Goal: Task Accomplishment & Management: Use online tool/utility

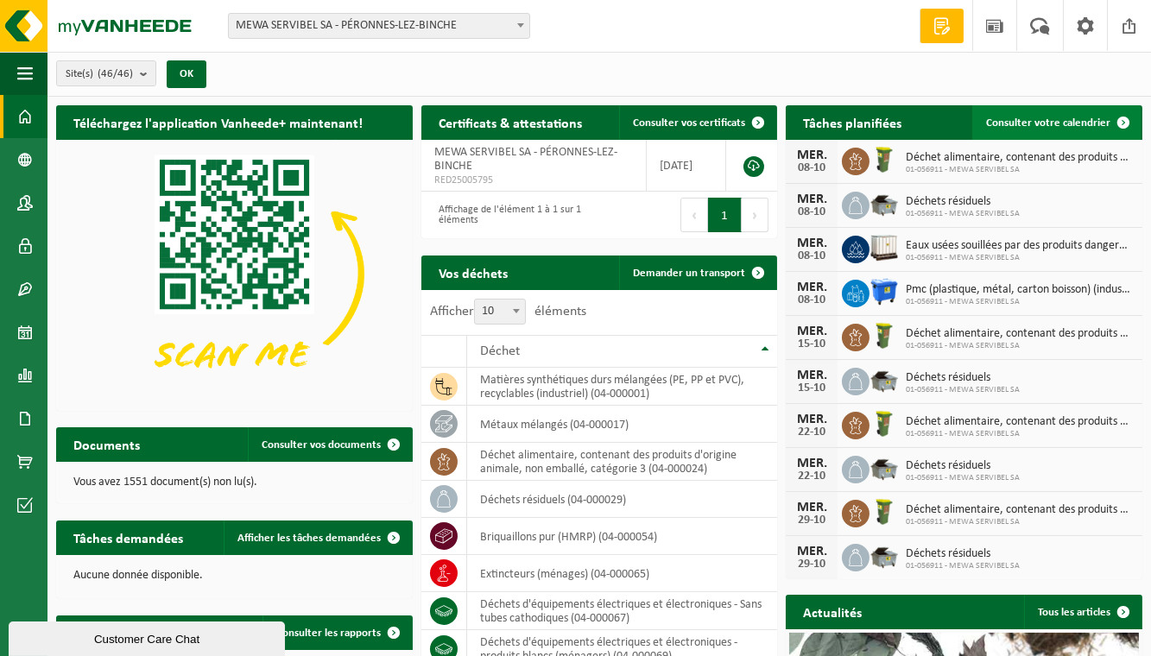
click at [843, 120] on span "Consulter votre calendrier" at bounding box center [1048, 122] width 124 height 11
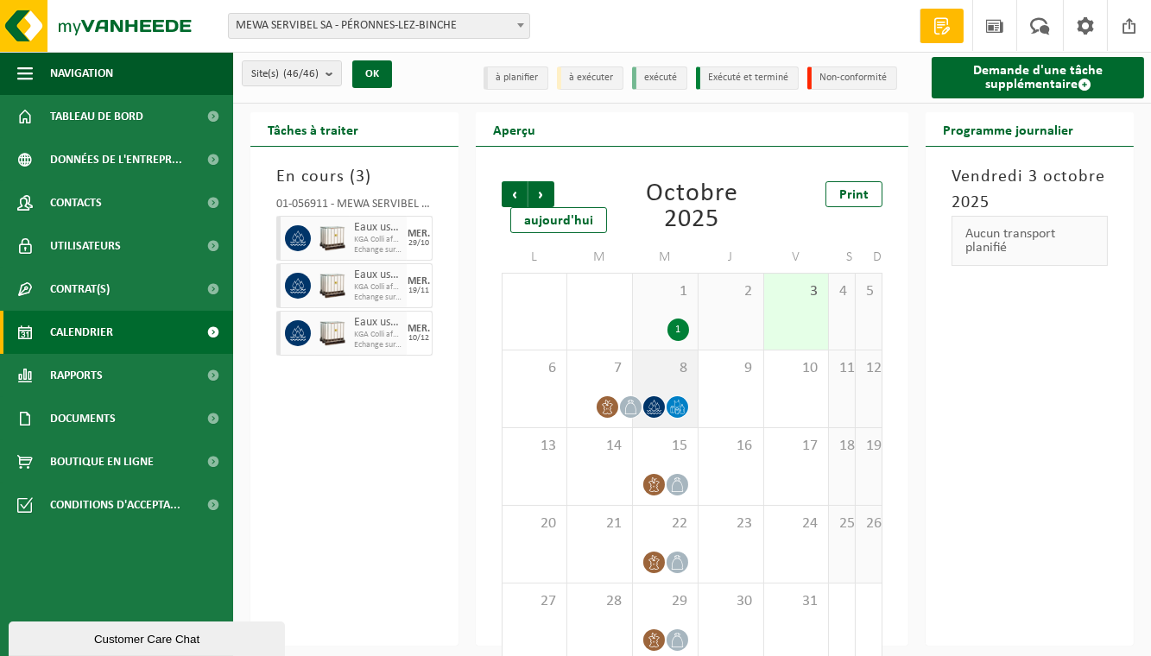
click at [656, 366] on span "8" at bounding box center [666, 368] width 48 height 19
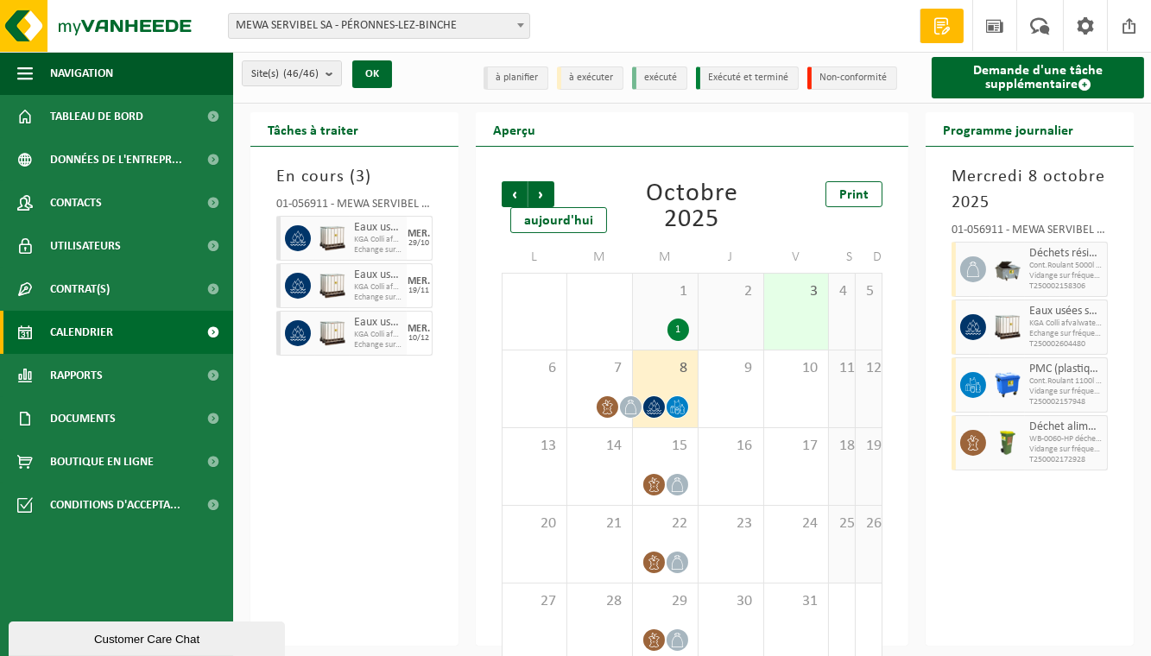
click at [675, 301] on div "1 1" at bounding box center [665, 312] width 65 height 76
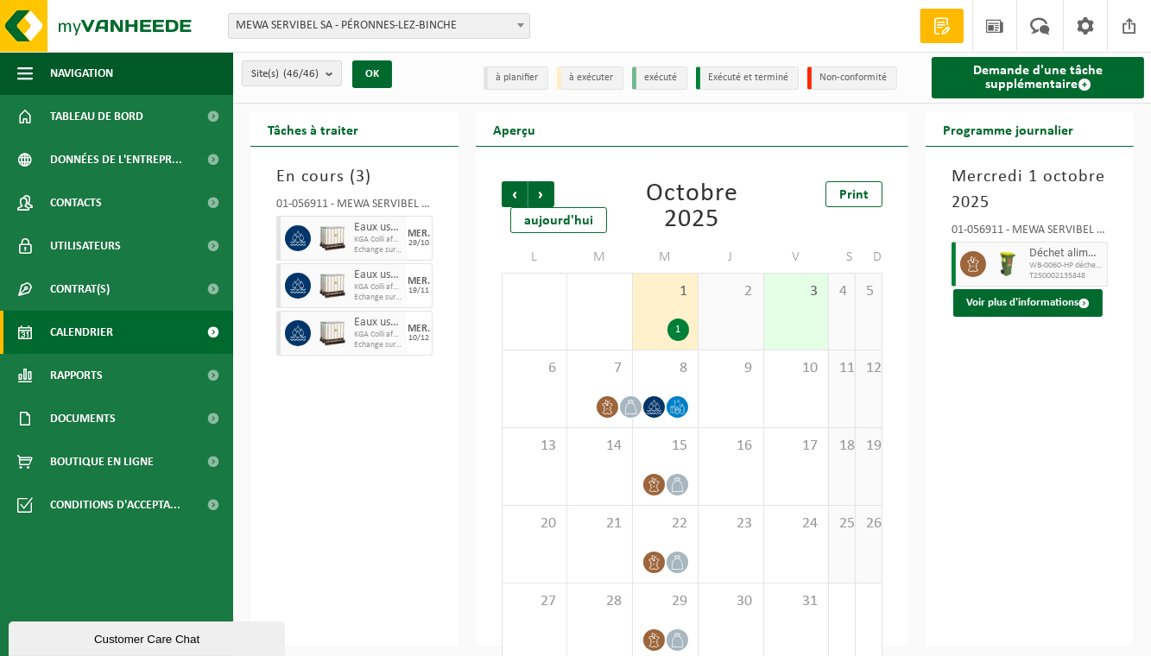
click at [745, 321] on div "2" at bounding box center [731, 312] width 65 height 76
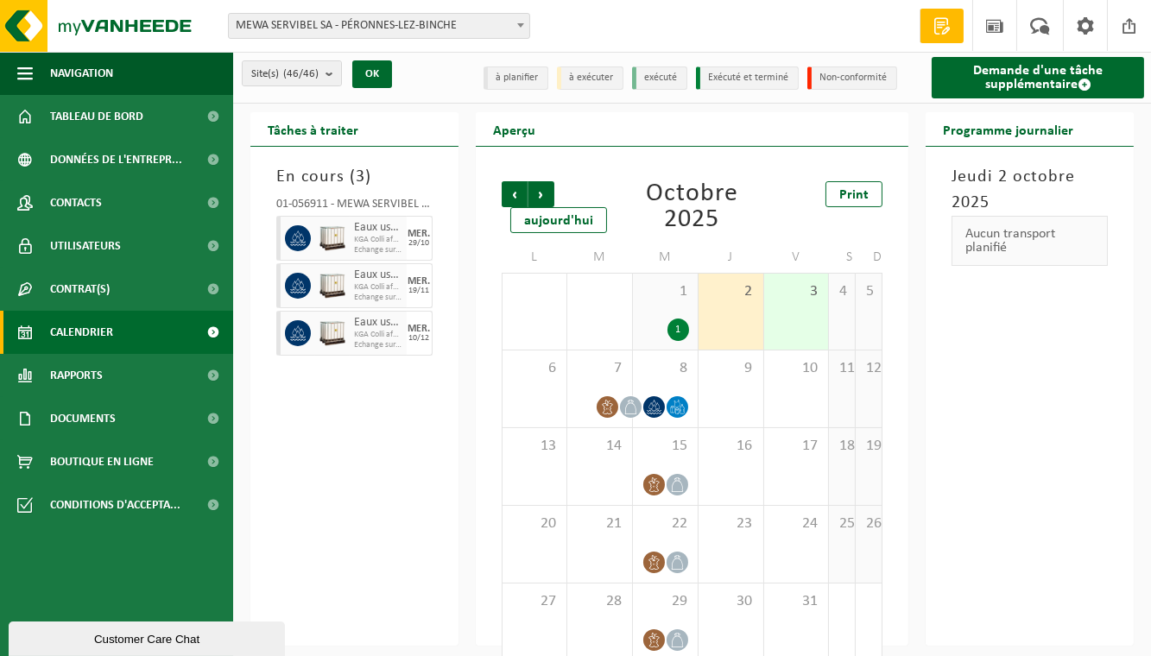
click at [790, 307] on div "3" at bounding box center [796, 312] width 65 height 76
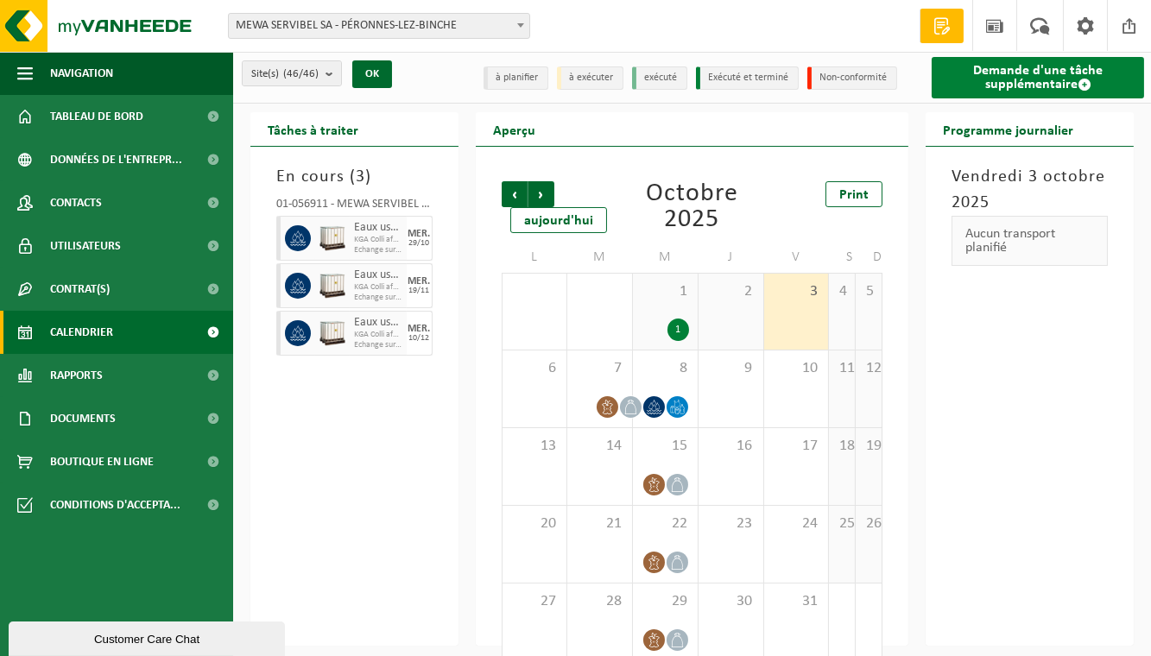
click at [1011, 78] on link "Demande d'une tâche supplémentaire" at bounding box center [1038, 77] width 212 height 41
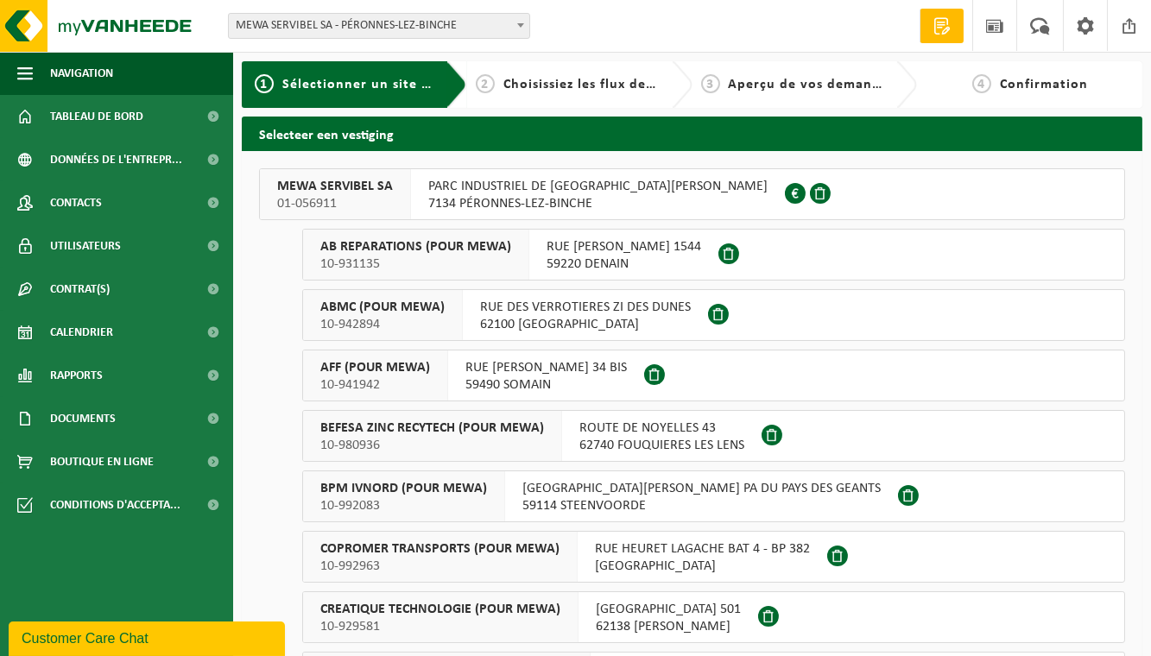
click at [572, 187] on span "PARC INDUSTRIEL DE BRAY - PERONNES AVENUE LÉOPOLD III 33" at bounding box center [597, 186] width 339 height 17
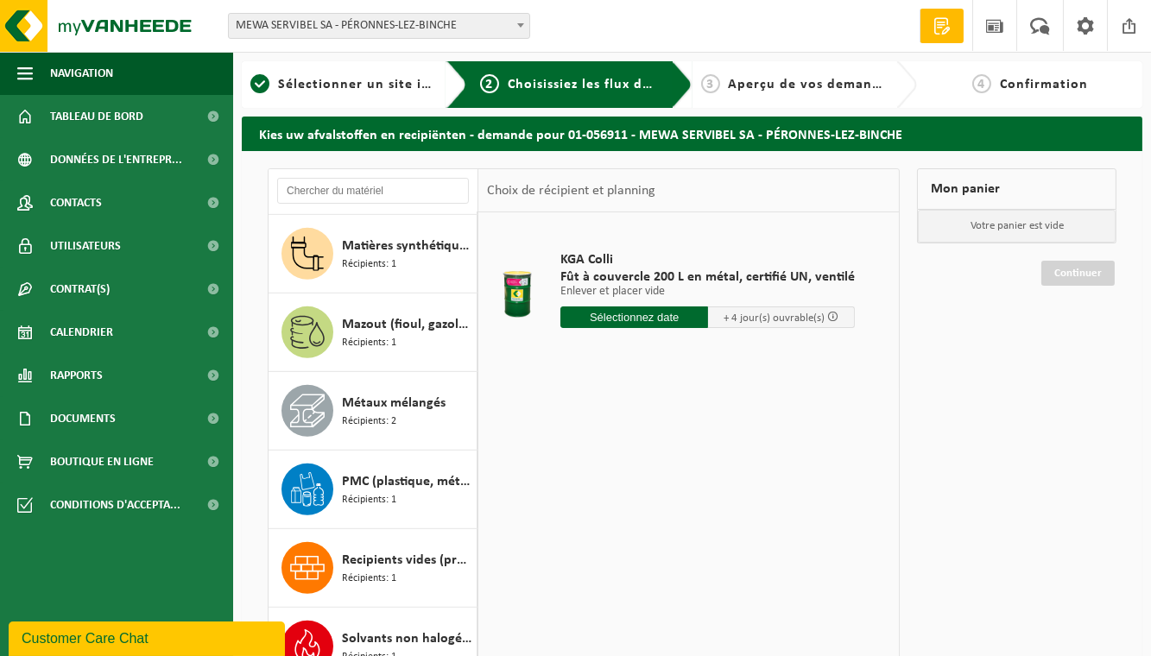
scroll to position [1909, 0]
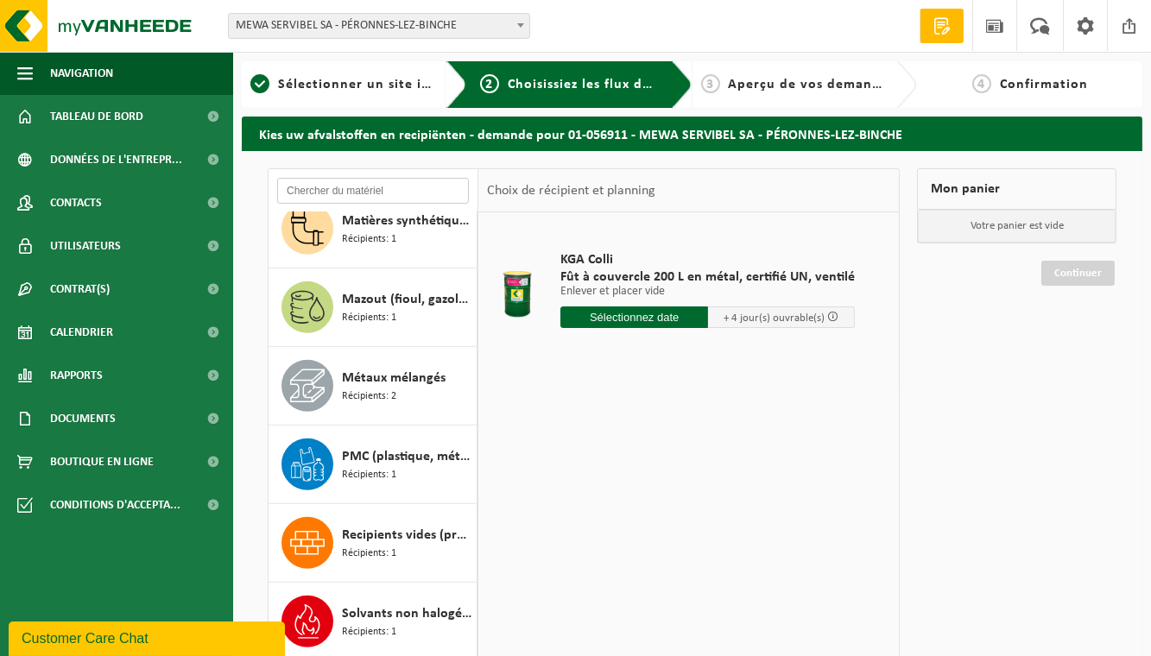
click at [377, 188] on input "text" at bounding box center [373, 191] width 192 height 26
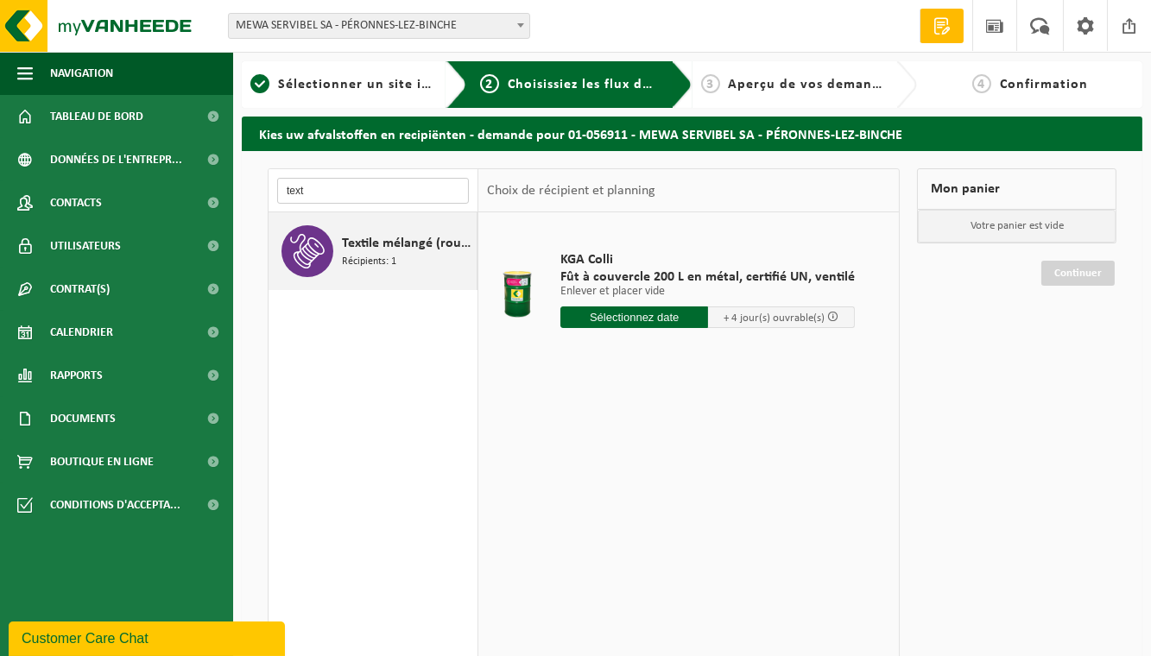
type input "text"
click at [351, 242] on span "Textile mélangé (rouleau, rubans), non recyclable" at bounding box center [407, 243] width 130 height 21
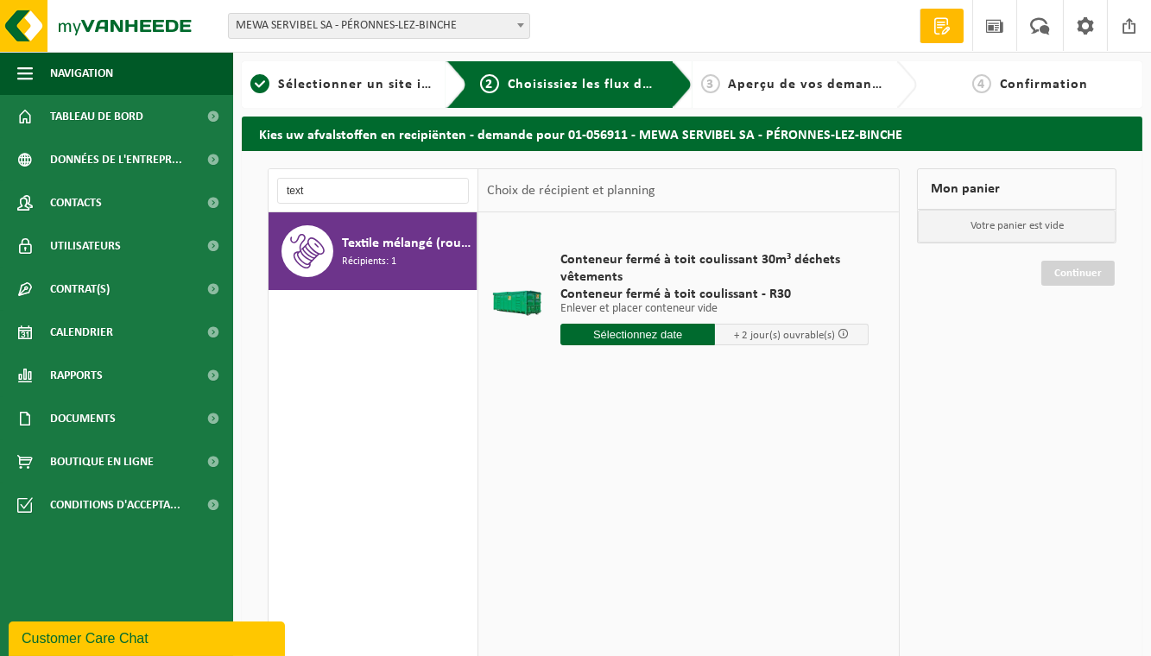
click at [655, 333] on input "text" at bounding box center [638, 335] width 154 height 22
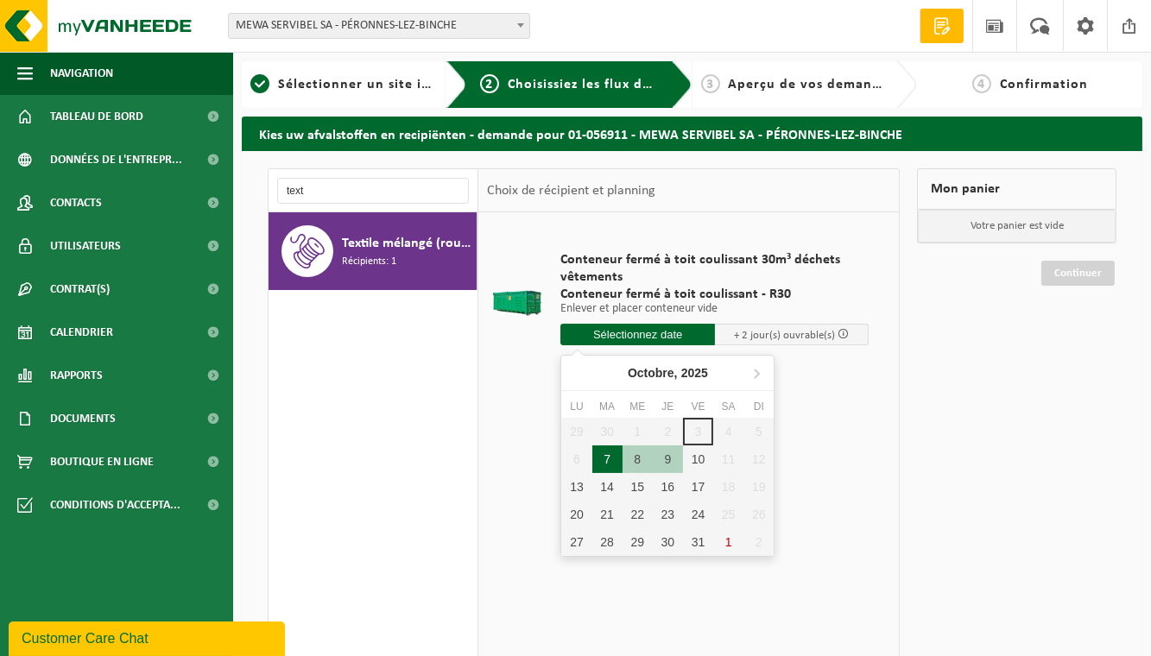
click at [599, 460] on div "7" at bounding box center [608, 460] width 30 height 28
type input "à partir de 2025-10-07"
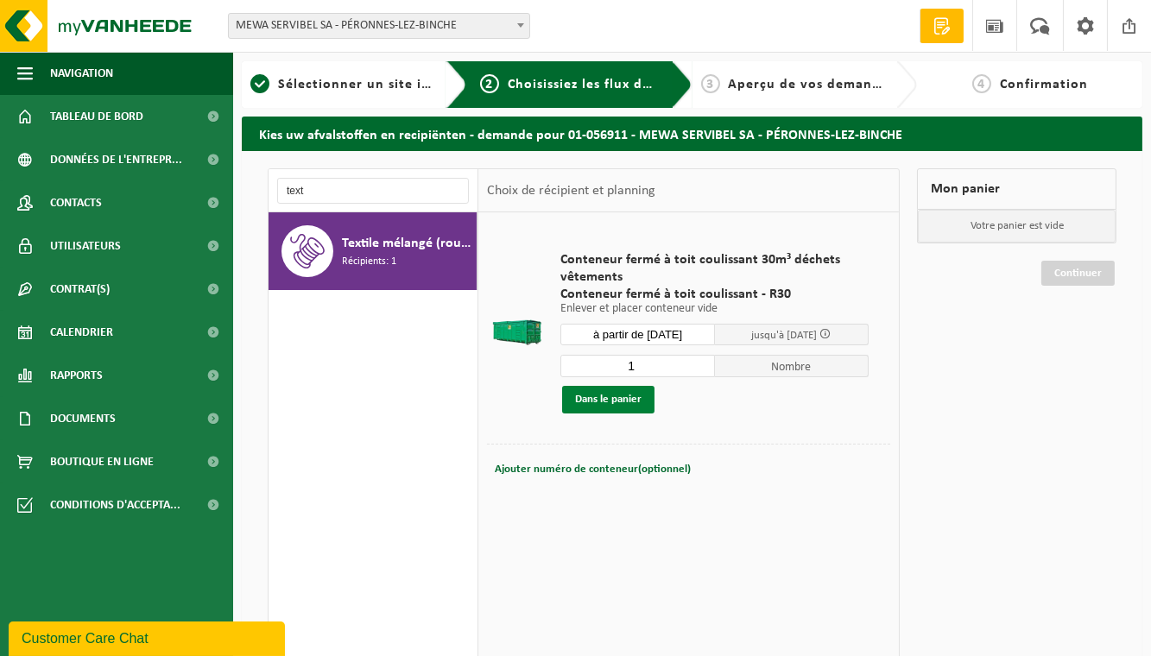
click at [599, 401] on button "Dans le panier" at bounding box center [608, 400] width 92 height 28
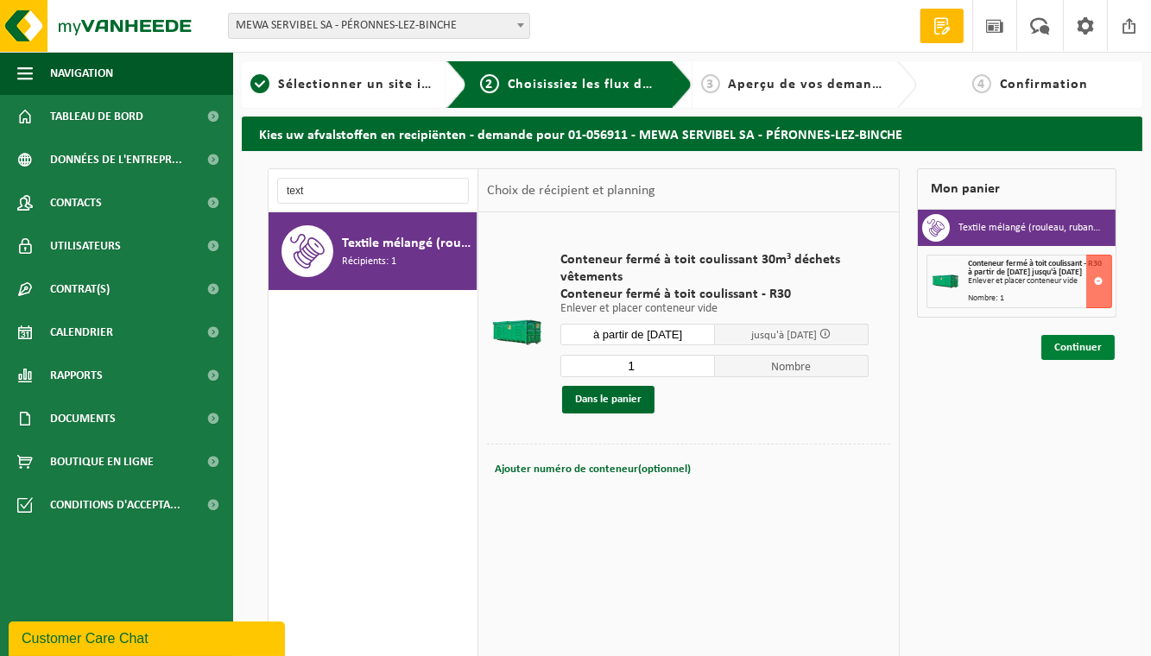
click at [1072, 354] on link "Continuer" at bounding box center [1078, 347] width 73 height 25
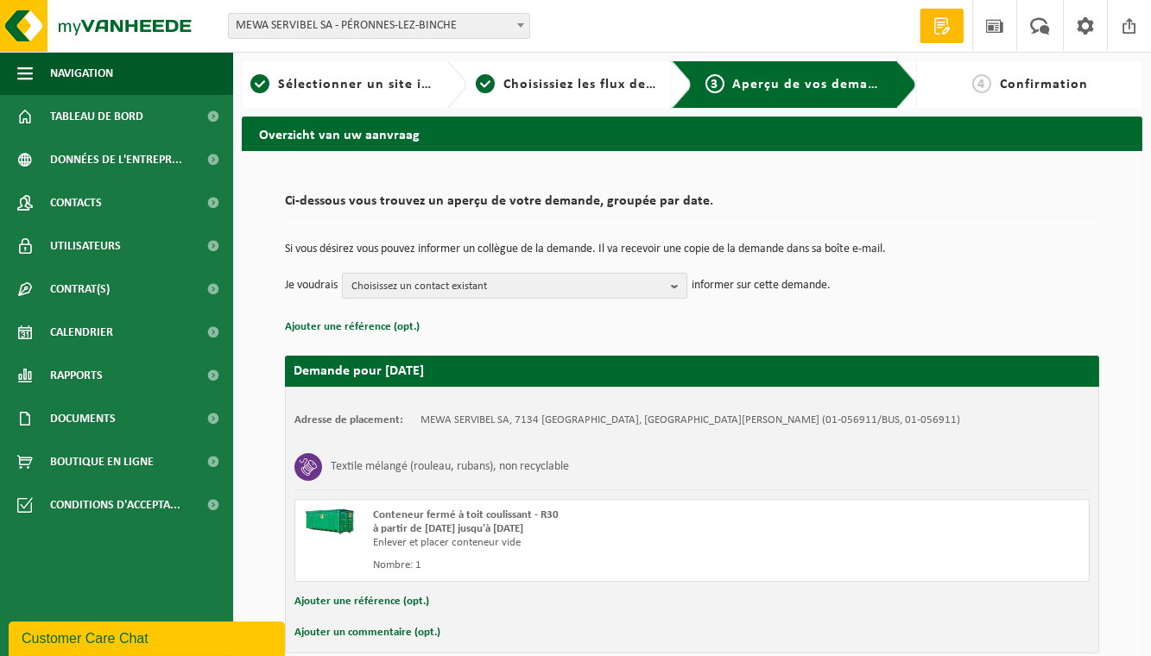
click at [422, 286] on span "Choisissez un contact existant" at bounding box center [508, 287] width 313 height 26
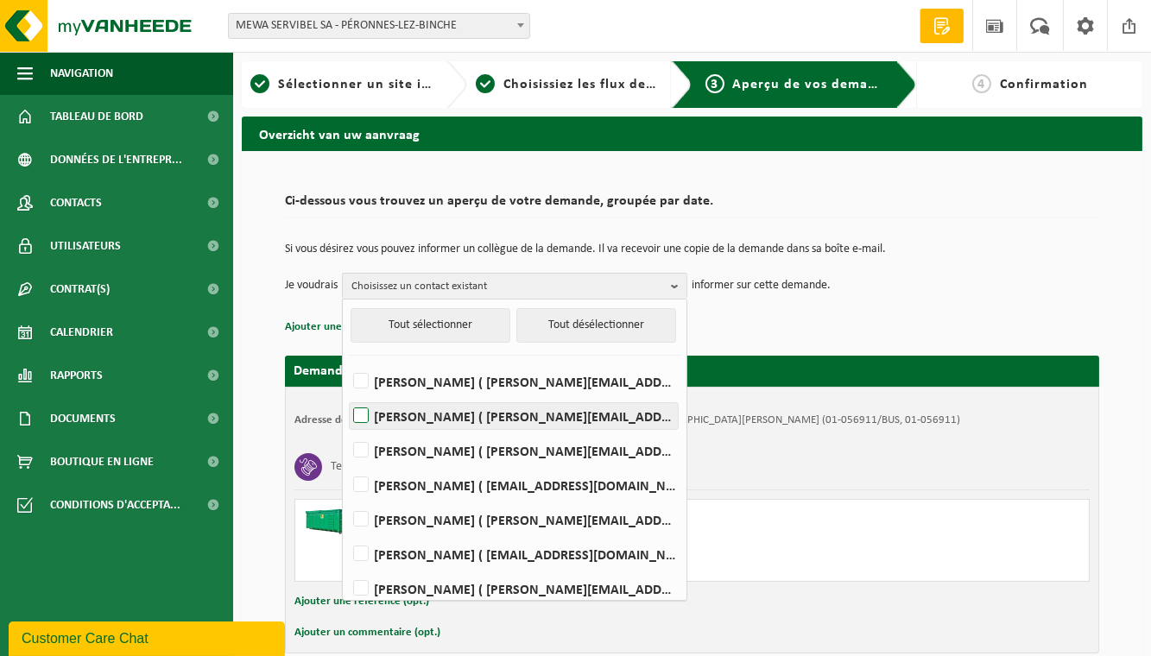
click at [365, 413] on label "[PERSON_NAME] ( [PERSON_NAME][EMAIL_ADDRESS][PERSON_NAME][DOMAIN_NAME] )" at bounding box center [514, 416] width 328 height 26
click at [347, 395] on input "[PERSON_NAME] ( [PERSON_NAME][EMAIL_ADDRESS][PERSON_NAME][DOMAIN_NAME] )" at bounding box center [346, 394] width 1 height 1
checkbox input "true"
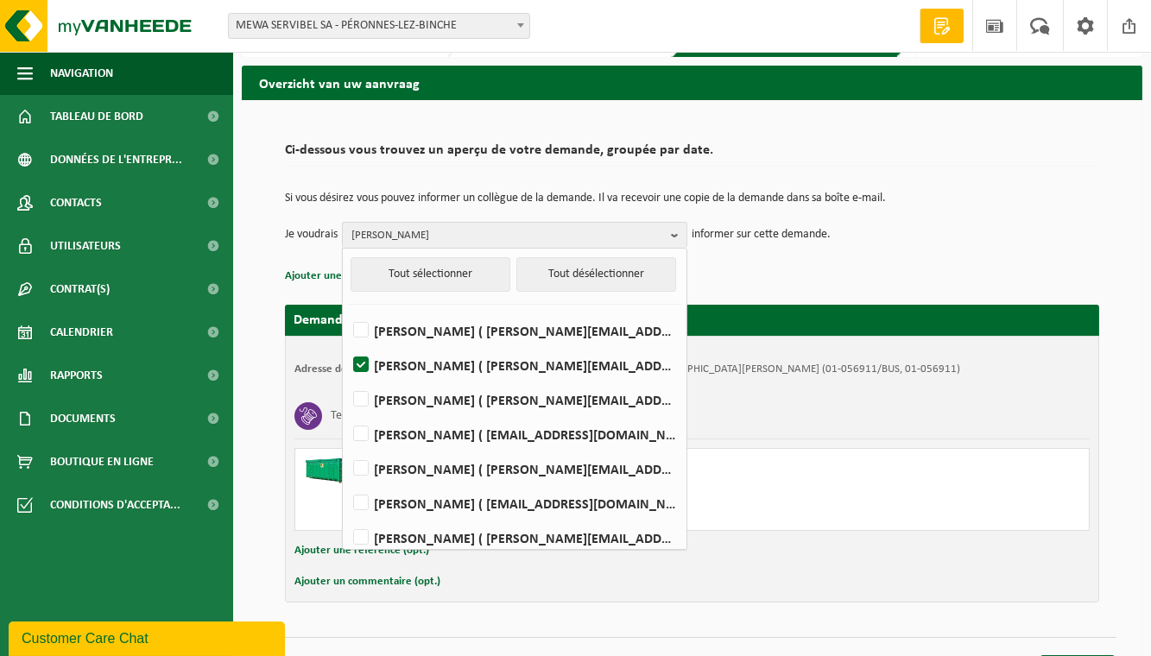
scroll to position [83, 0]
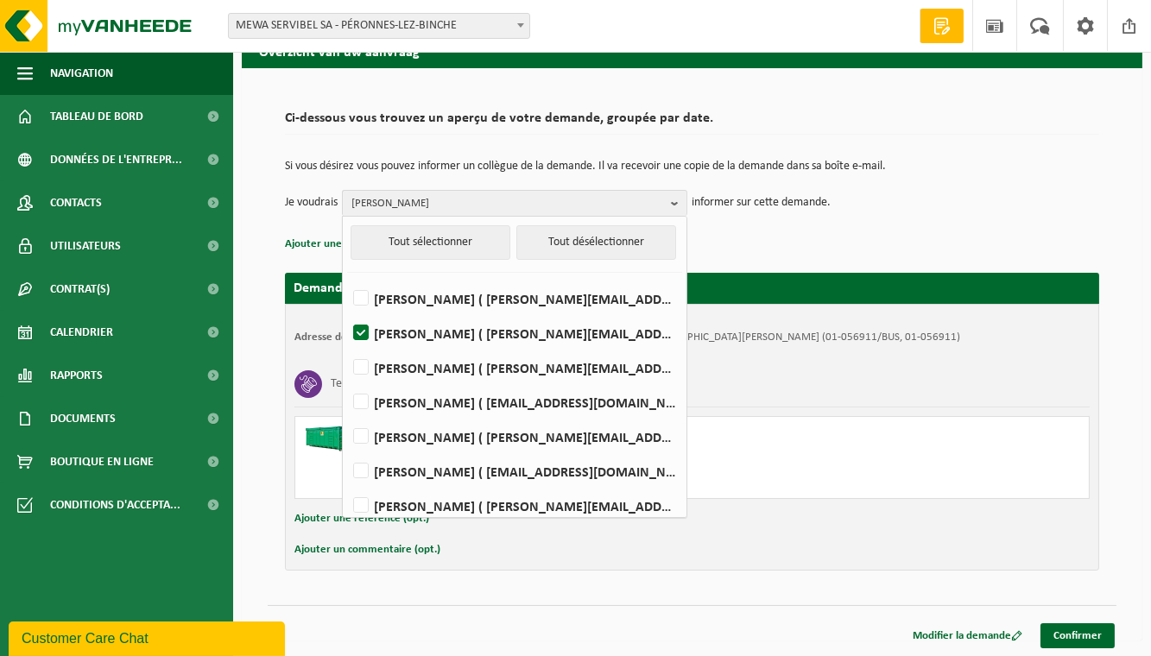
click at [1080, 237] on p "Ajouter une référence (opt.)" at bounding box center [692, 244] width 815 height 22
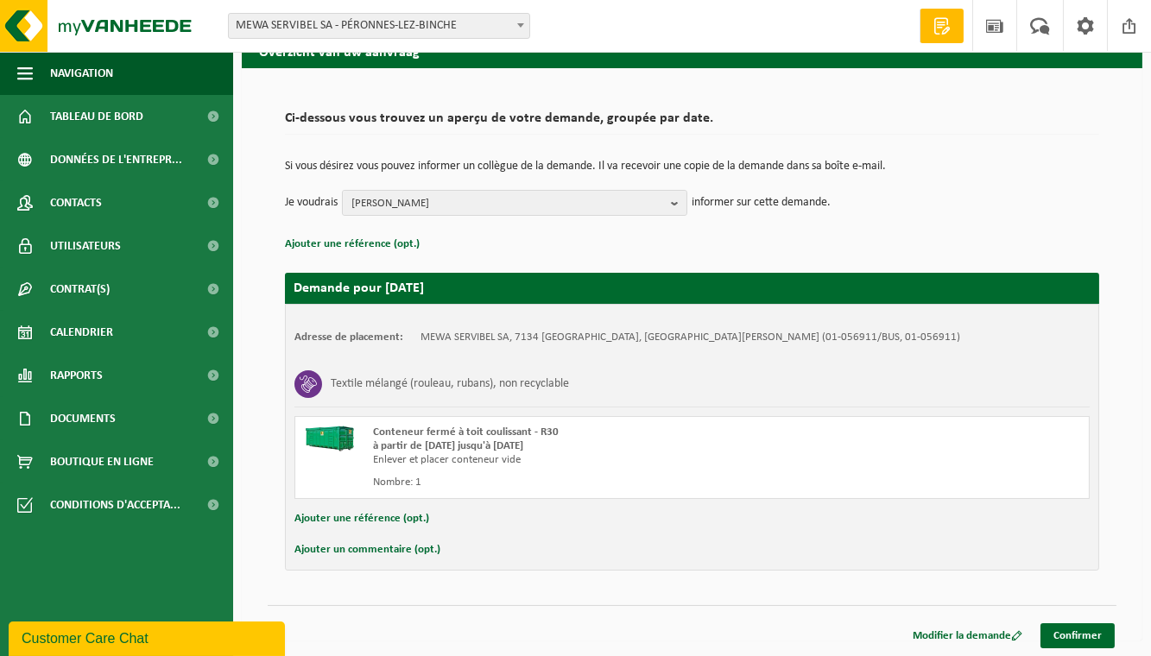
click at [355, 551] on button "Ajouter un commentaire (opt.)" at bounding box center [368, 550] width 146 height 22
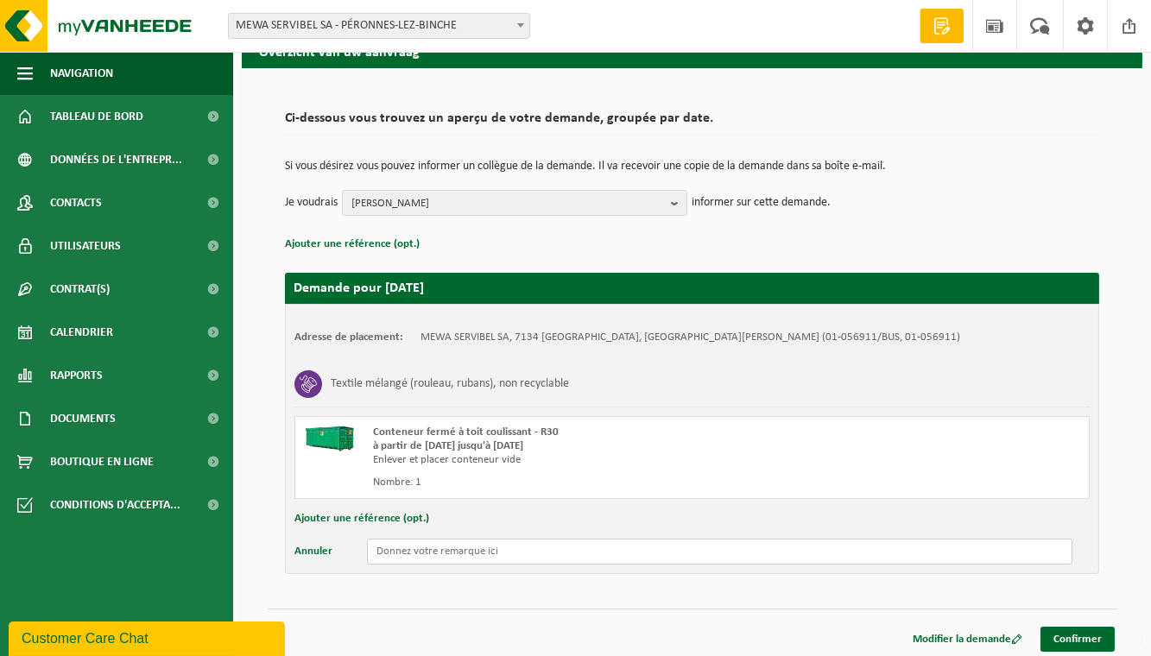
click at [456, 546] on input "text" at bounding box center [720, 552] width 706 height 26
type input "NOUVELLE PROCEDURE , OBLIGATION DE SE PRESENTER A LA RECEPTION AVANT D ENTRER S…"
click at [1075, 637] on link "Confirmer" at bounding box center [1078, 639] width 74 height 25
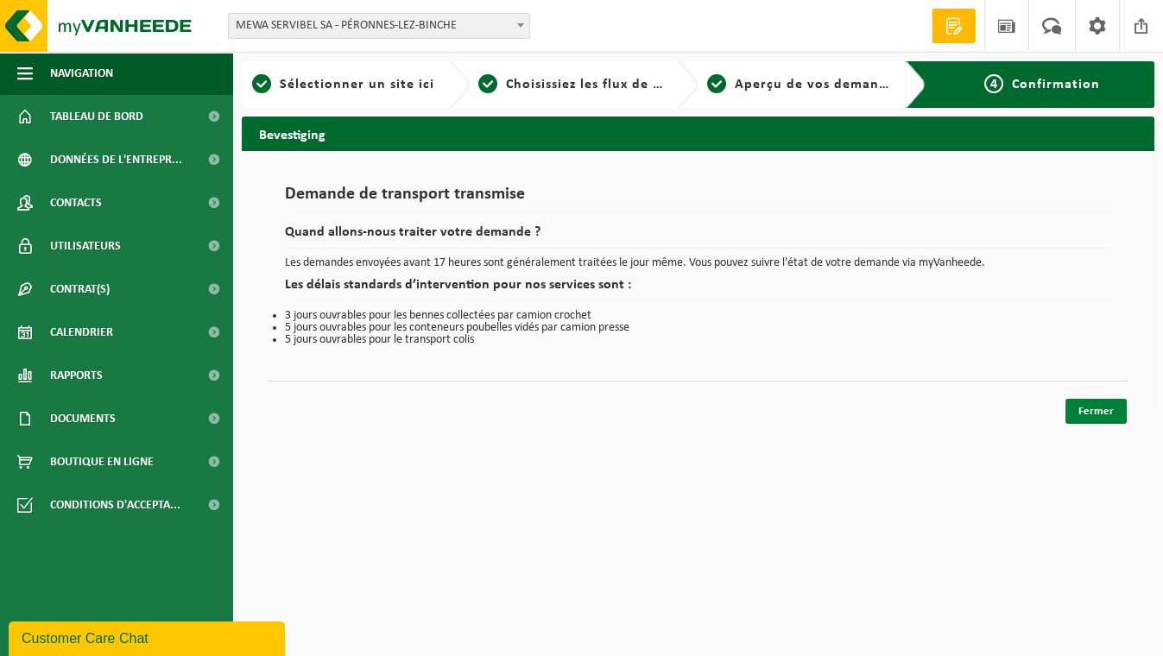
click at [1097, 410] on link "Fermer" at bounding box center [1096, 411] width 61 height 25
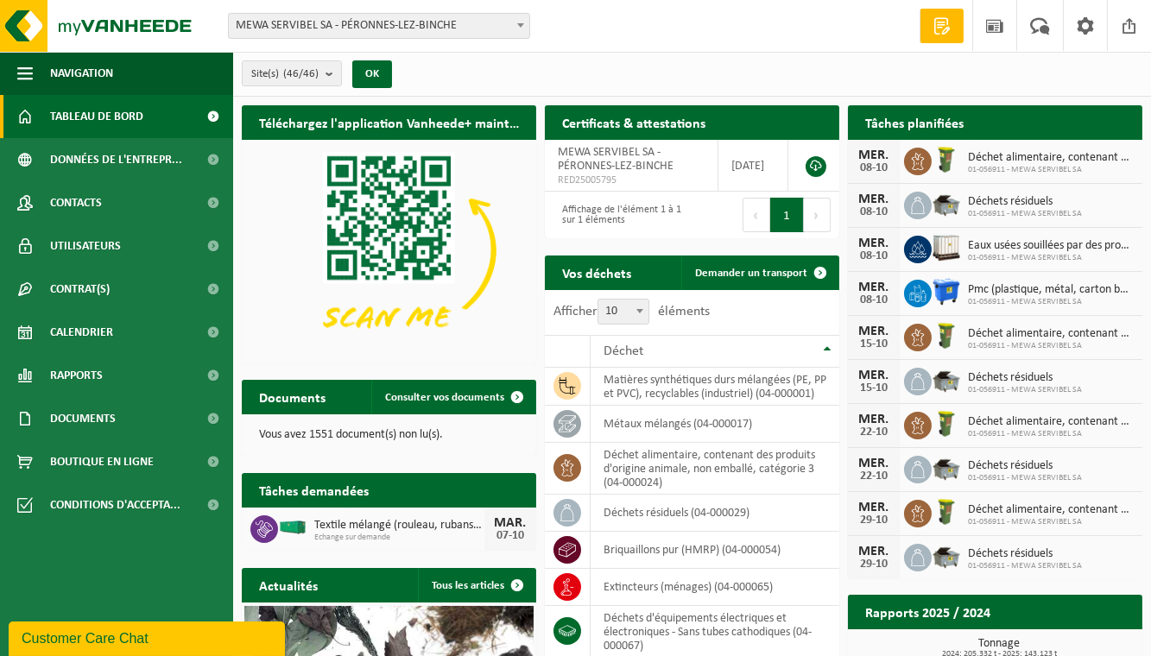
click at [579, 81] on div "Site(s) (46/46) Tout sélectionner Tout désélectionner Sélectionner les actifs M…" at bounding box center [692, 74] width 918 height 45
